Goal: Book appointment/travel/reservation

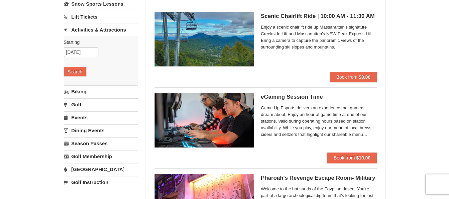
scroll to position [61, 0]
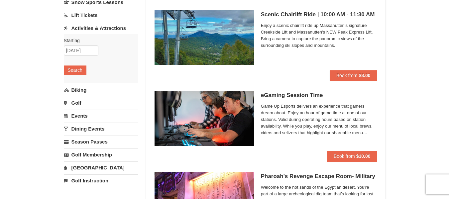
click at [79, 114] on link "Events" at bounding box center [101, 116] width 74 height 12
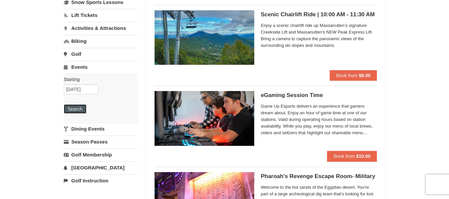
click at [80, 106] on button "Search" at bounding box center [75, 108] width 23 height 9
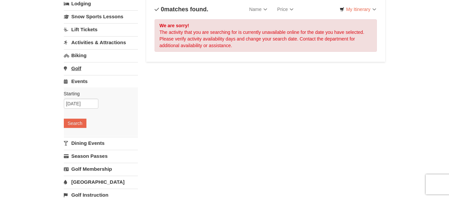
scroll to position [48, 0]
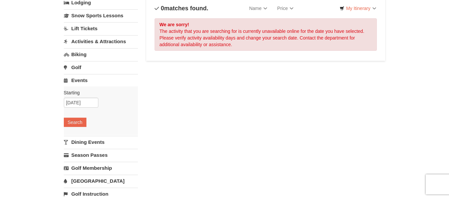
click at [74, 56] on link "Biking" at bounding box center [101, 54] width 74 height 12
click at [76, 93] on button "Search" at bounding box center [75, 96] width 23 height 9
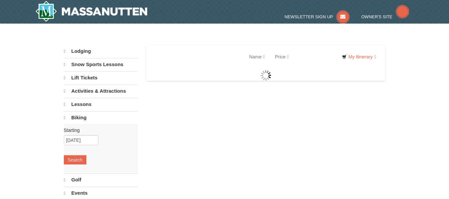
select select "9"
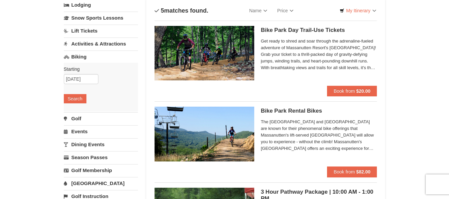
scroll to position [38, 0]
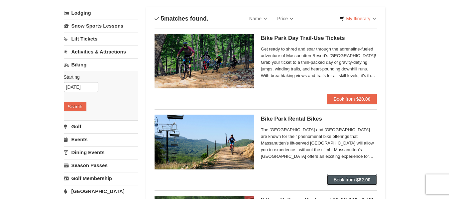
click at [350, 176] on button "Book from $82.00" at bounding box center [352, 179] width 50 height 11
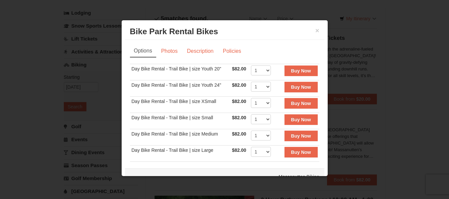
scroll to position [28, 0]
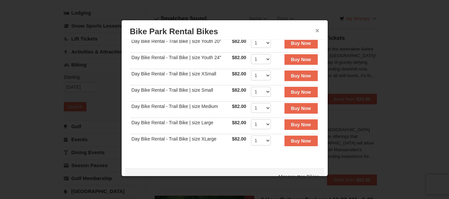
click at [315, 32] on button "×" at bounding box center [317, 30] width 4 height 7
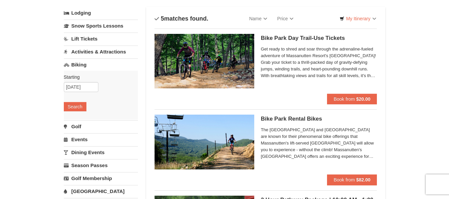
click at [82, 152] on link "Dining Events" at bounding box center [101, 152] width 74 height 12
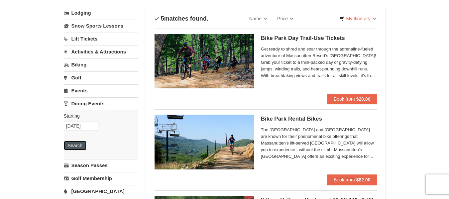
click at [65, 146] on button "Search" at bounding box center [75, 145] width 23 height 9
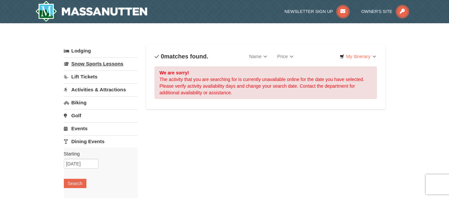
click at [89, 62] on link "Snow Sports Lessons" at bounding box center [101, 63] width 74 height 12
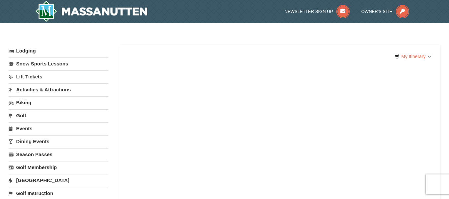
click at [43, 72] on link "Lift Tickets" at bounding box center [59, 76] width 100 height 12
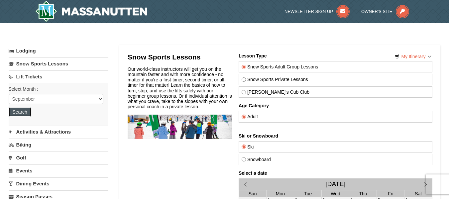
click at [19, 111] on button "Search" at bounding box center [20, 111] width 23 height 9
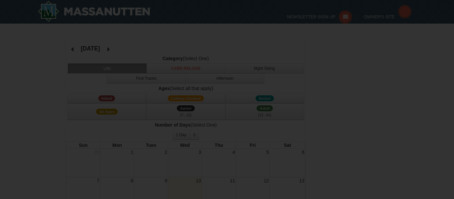
select select "9"
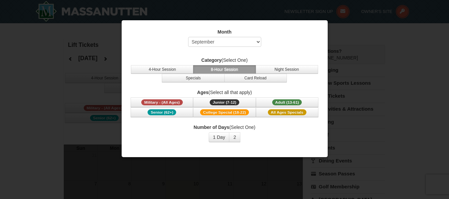
click at [364, 18] on div at bounding box center [224, 99] width 449 height 199
click at [410, 87] on div at bounding box center [224, 99] width 449 height 199
click at [49, 63] on div at bounding box center [224, 99] width 449 height 199
click at [282, 106] on button "Adult (13-61) (13 - 61)" at bounding box center [287, 102] width 62 height 10
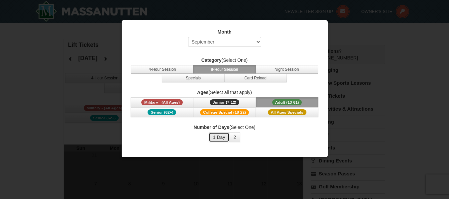
click at [220, 140] on button "1 Day" at bounding box center [219, 137] width 21 height 10
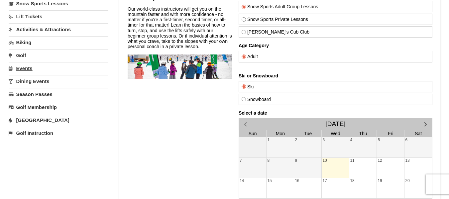
scroll to position [60, 0]
click at [29, 120] on link "[GEOGRAPHIC_DATA]" at bounding box center [59, 120] width 100 height 12
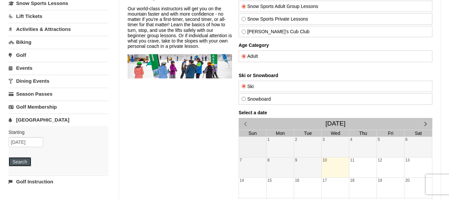
click at [26, 160] on button "Search" at bounding box center [20, 161] width 23 height 9
